Goal: Find specific page/section: Find specific page/section

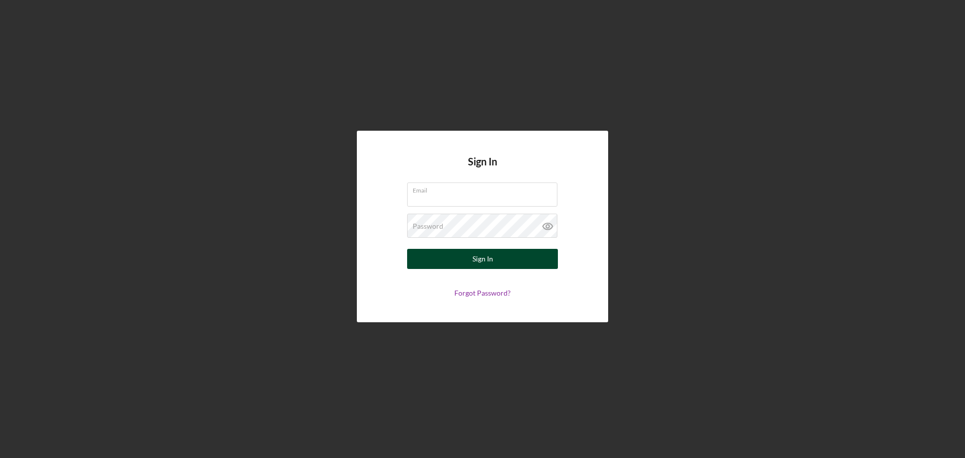
type input "[EMAIL_ADDRESS][DOMAIN_NAME]"
click at [481, 257] on div "Sign In" at bounding box center [482, 259] width 21 height 20
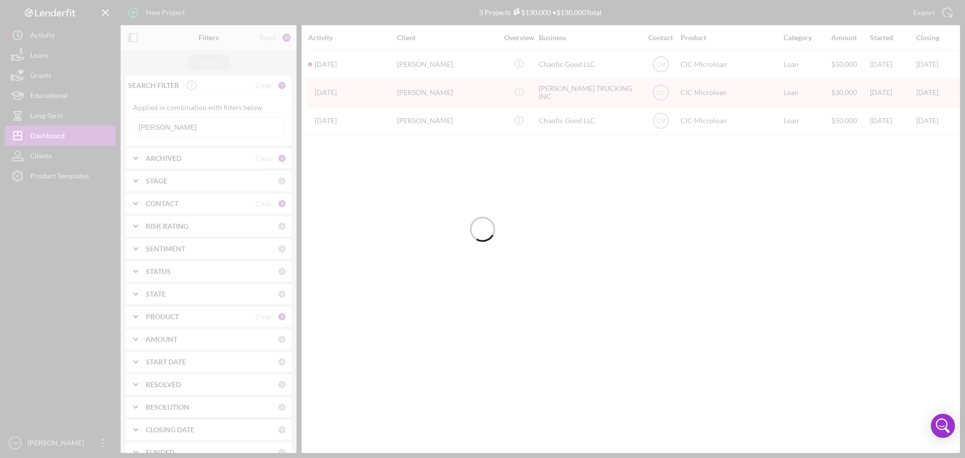
click at [192, 133] on div at bounding box center [482, 229] width 965 height 458
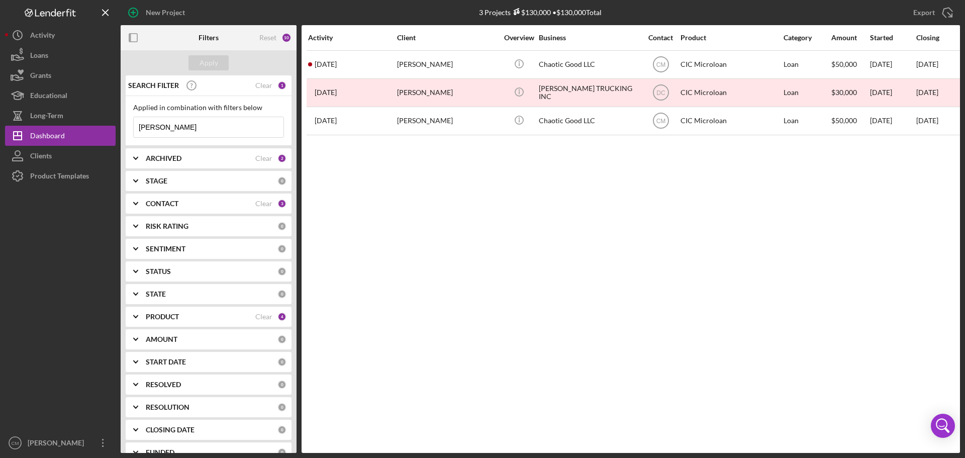
click at [191, 117] on input "[PERSON_NAME]" at bounding box center [209, 127] width 150 height 20
click at [190, 129] on input "[PERSON_NAME]" at bounding box center [209, 127] width 150 height 20
type input "[PERSON_NAME]"
click at [217, 60] on div "Apply" at bounding box center [209, 62] width 19 height 15
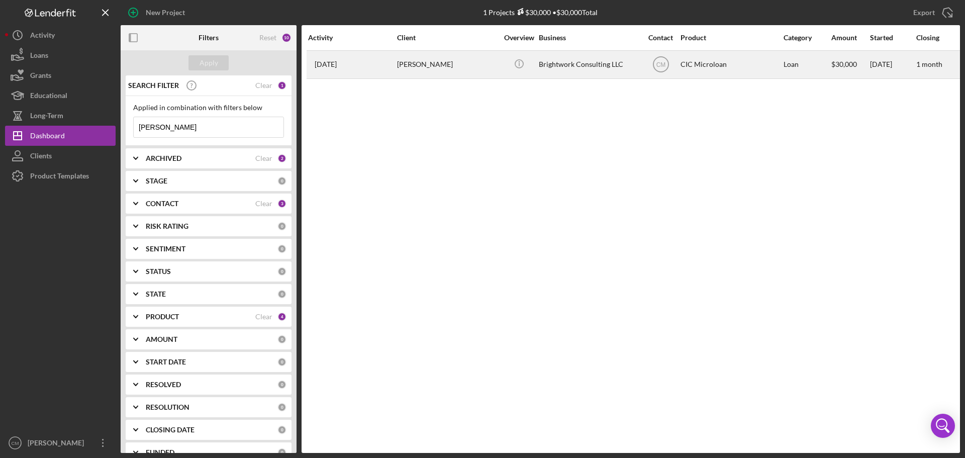
click at [603, 63] on div "Brightwork Consulting LLC" at bounding box center [589, 64] width 101 height 27
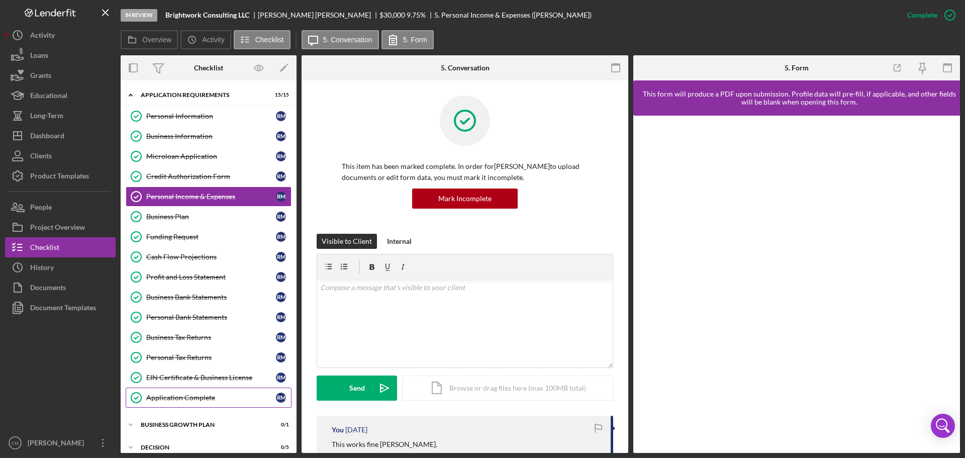
scroll to position [55, 0]
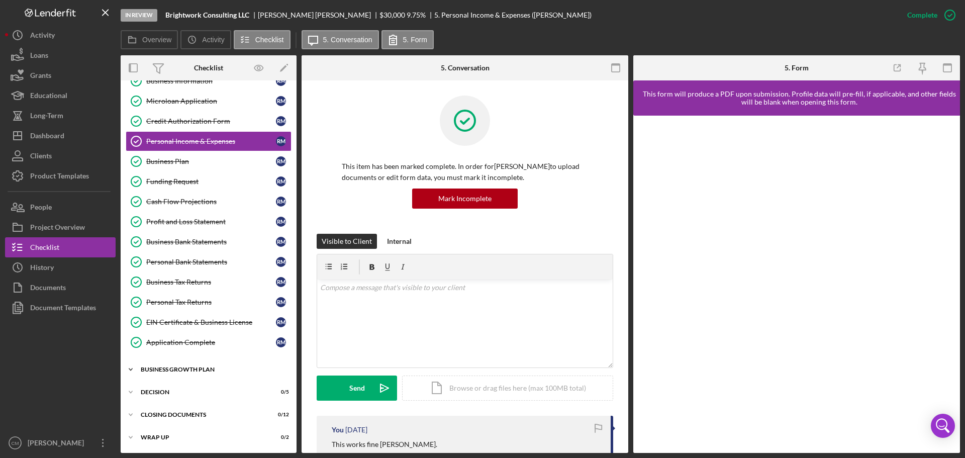
click at [195, 370] on div "Business Growth Plan" at bounding box center [212, 369] width 143 height 6
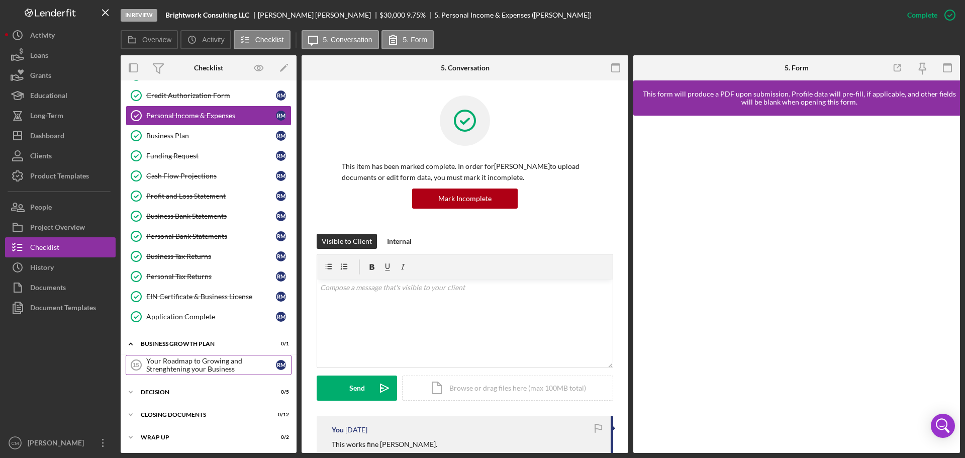
click at [217, 362] on div "Your Roadmap to Growing and Strenghtening your Business" at bounding box center [211, 365] width 130 height 16
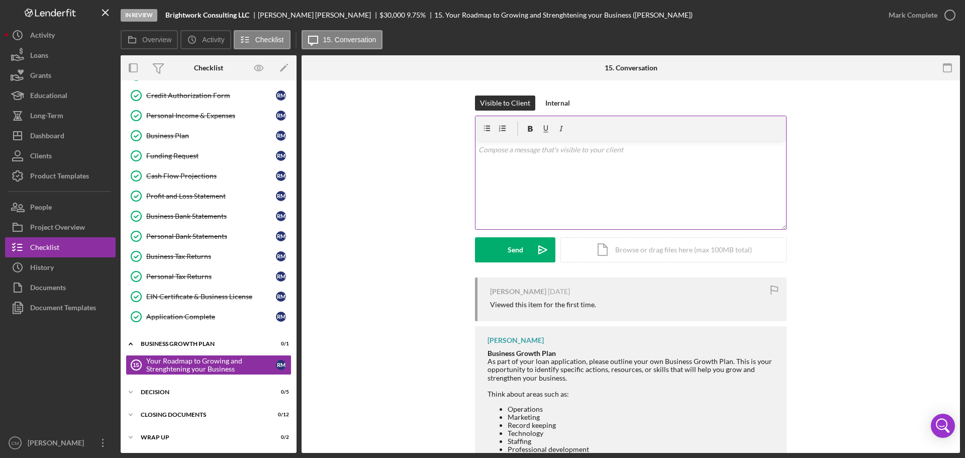
click at [564, 192] on div "v Color teal Color pink Remove color Add row above Add row below Add column bef…" at bounding box center [630, 185] width 311 height 88
click at [503, 155] on div "v Color teal Color pink Remove color Add row above Add row below Add column bef…" at bounding box center [630, 185] width 311 height 88
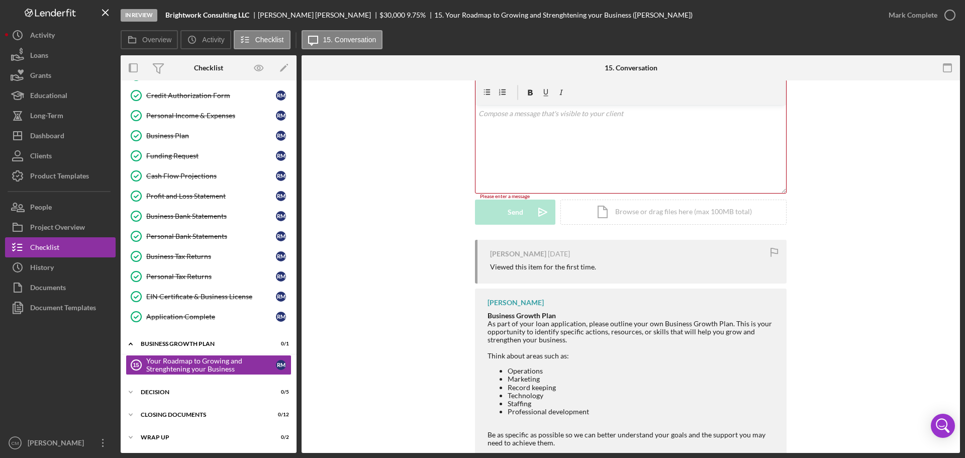
scroll to position [27, 0]
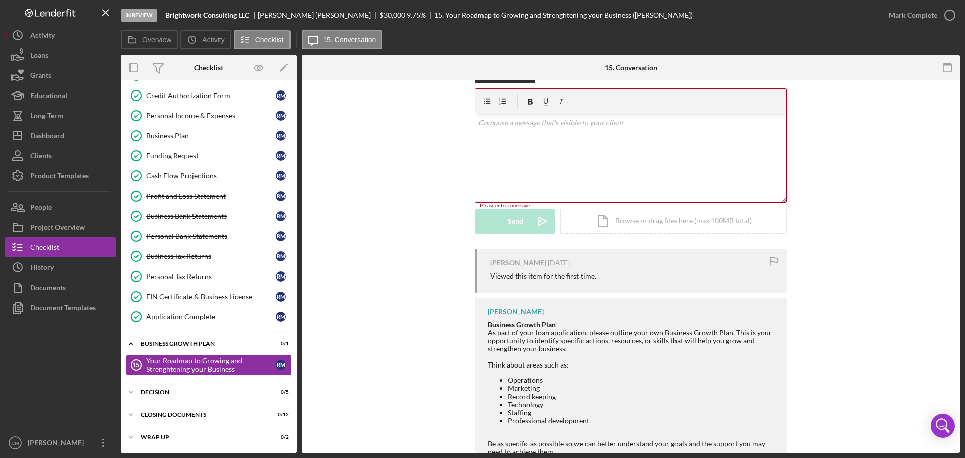
click at [560, 155] on div "v Color teal Color pink Remove color Add row above Add row below Add column bef…" at bounding box center [630, 158] width 311 height 88
